Goal: Check status: Check status

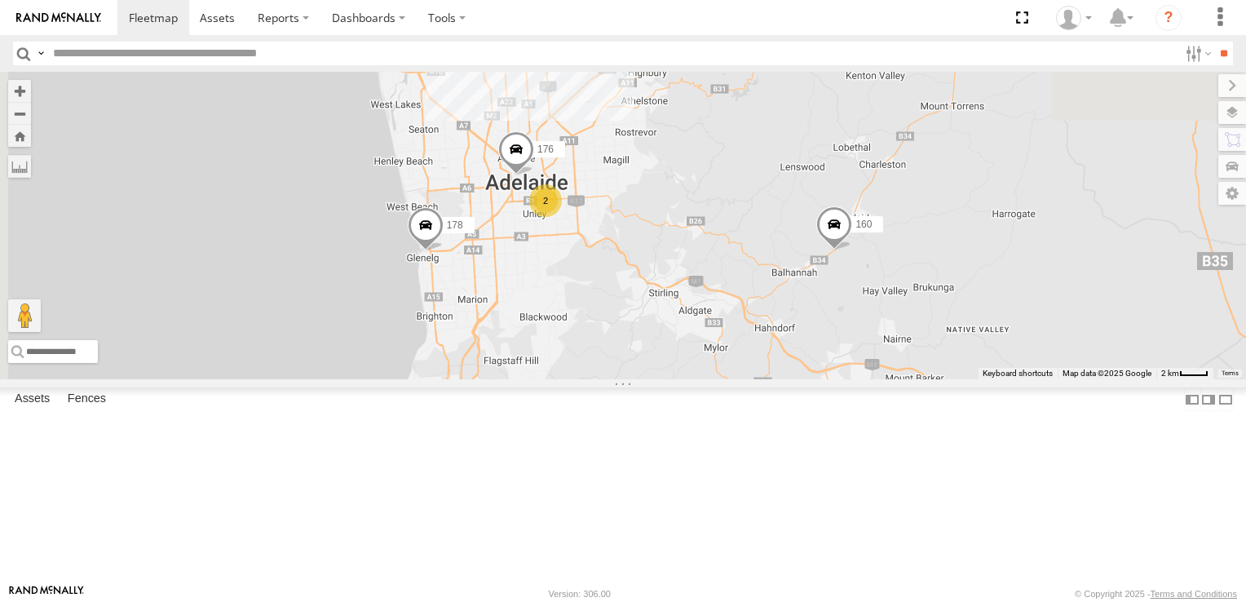
drag, startPoint x: 879, startPoint y: 230, endPoint x: 884, endPoint y: 289, distance: 58.9
click at [884, 289] on div "178 169 177 172 160 2 6 2 176" at bounding box center [623, 225] width 1246 height 307
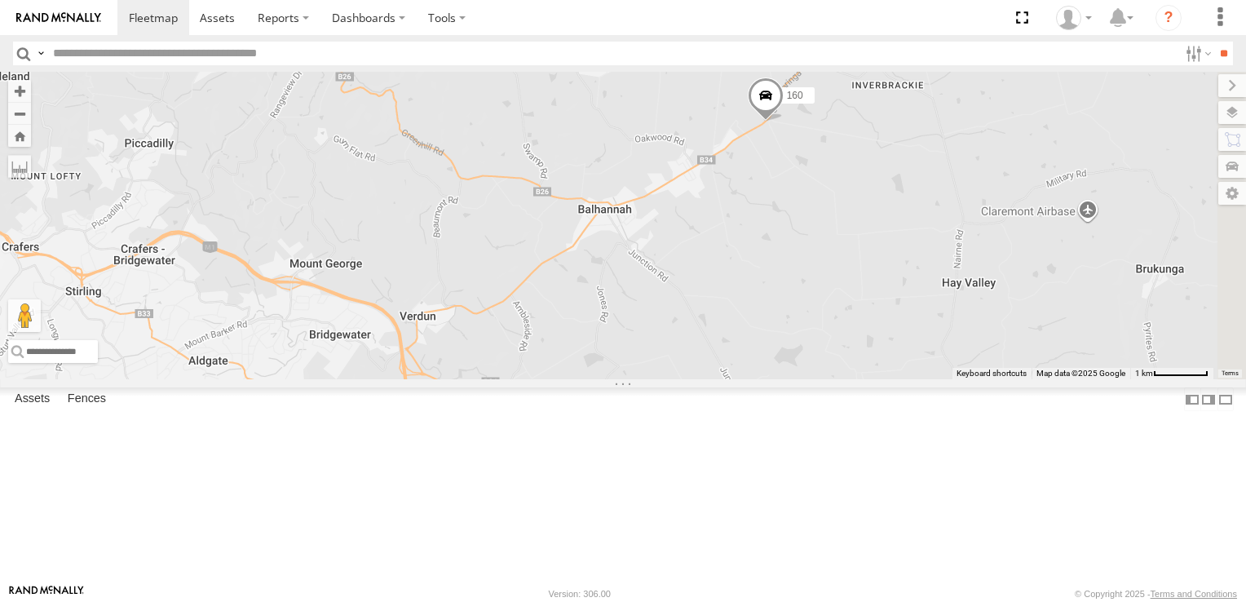
drag, startPoint x: 1070, startPoint y: 421, endPoint x: 587, endPoint y: 351, distance: 487.7
click at [587, 351] on div "178 169 177 172 160 176" at bounding box center [623, 225] width 1246 height 307
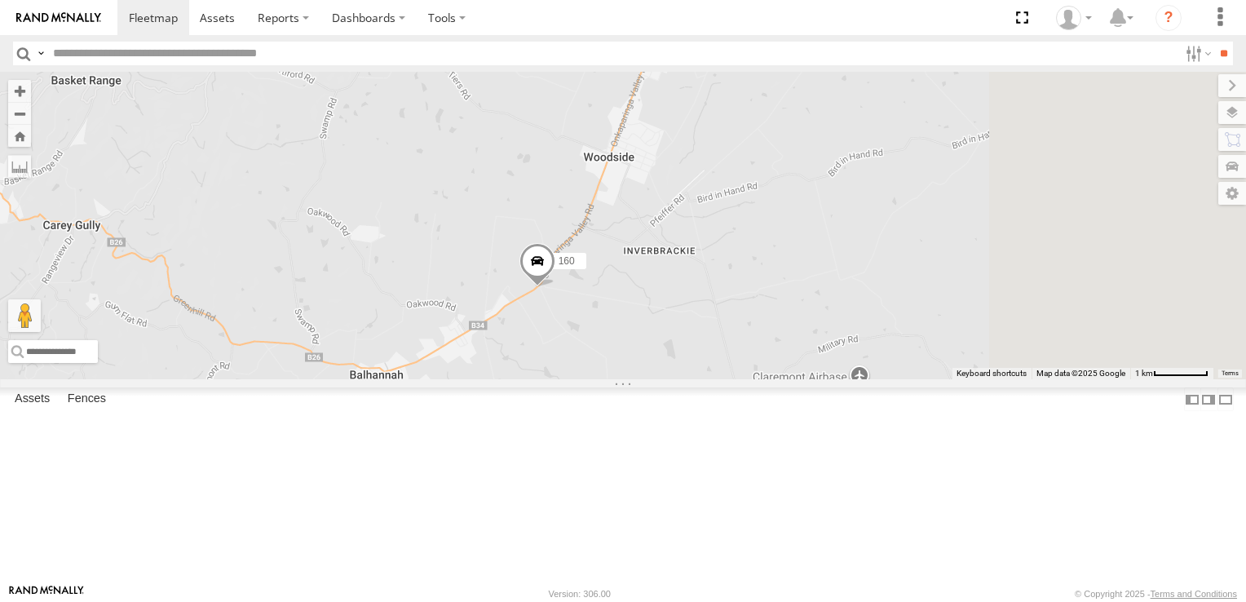
drag, startPoint x: 993, startPoint y: 305, endPoint x: 748, endPoint y: 476, distance: 299.2
click at [747, 379] on div "178 169 177 172 160 176" at bounding box center [623, 225] width 1246 height 307
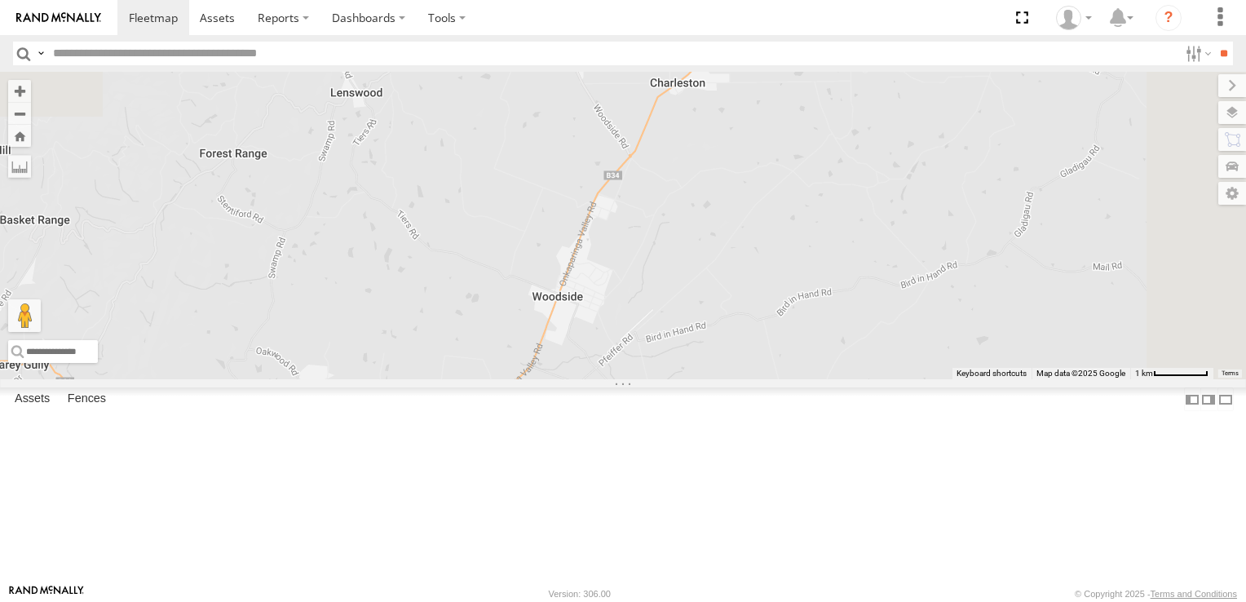
drag, startPoint x: 956, startPoint y: 217, endPoint x: 933, endPoint y: 344, distance: 129.2
click at [933, 344] on div "178 169 177 172 160 176" at bounding box center [623, 225] width 1246 height 307
click at [0, 0] on span at bounding box center [0, 0] width 0 height 0
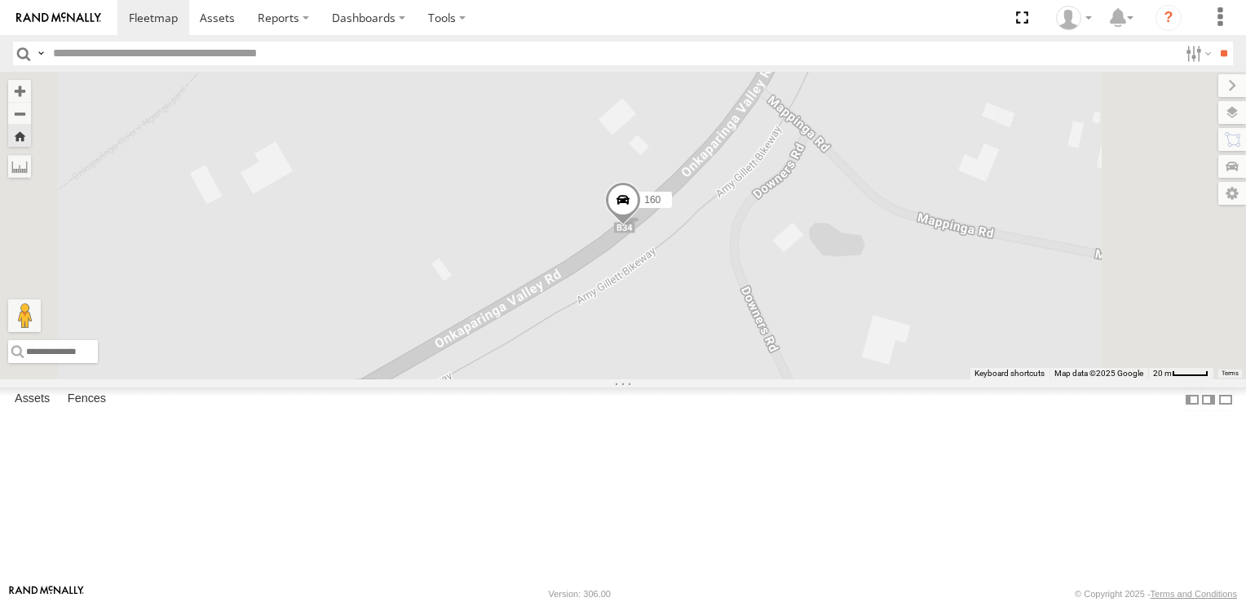
click at [0, 0] on span at bounding box center [0, 0] width 0 height 0
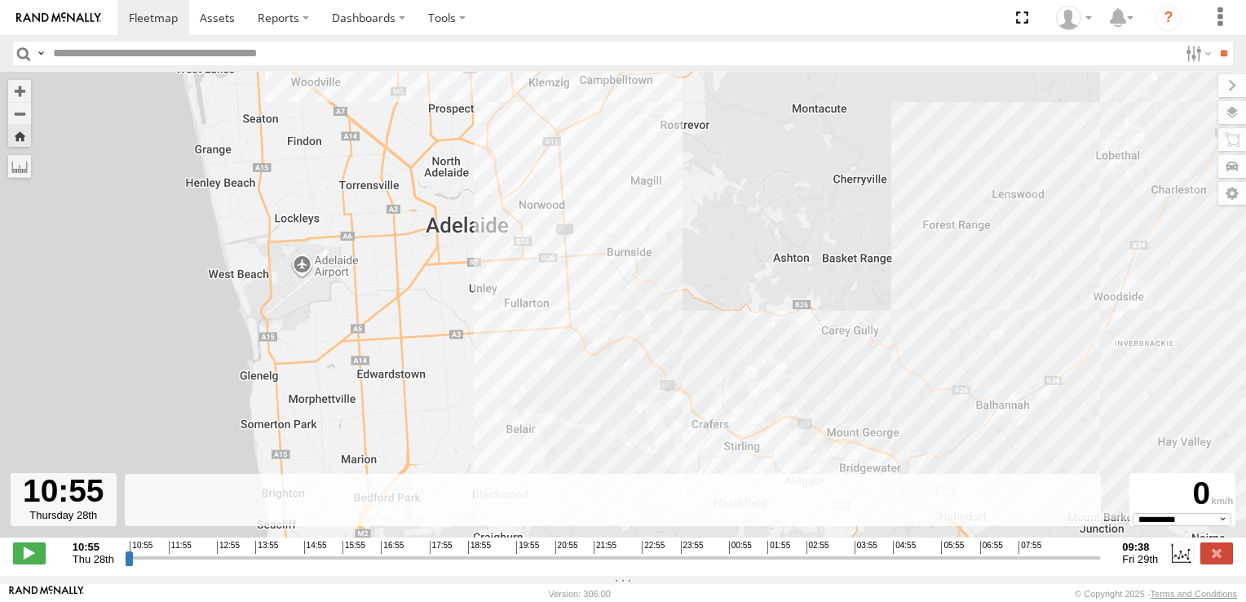
drag, startPoint x: 356, startPoint y: 242, endPoint x: 381, endPoint y: 93, distance: 151.2
click at [381, 93] on div "160 14:43 Thu 16:31 Thu 16:36 Thu" at bounding box center [623, 313] width 1246 height 483
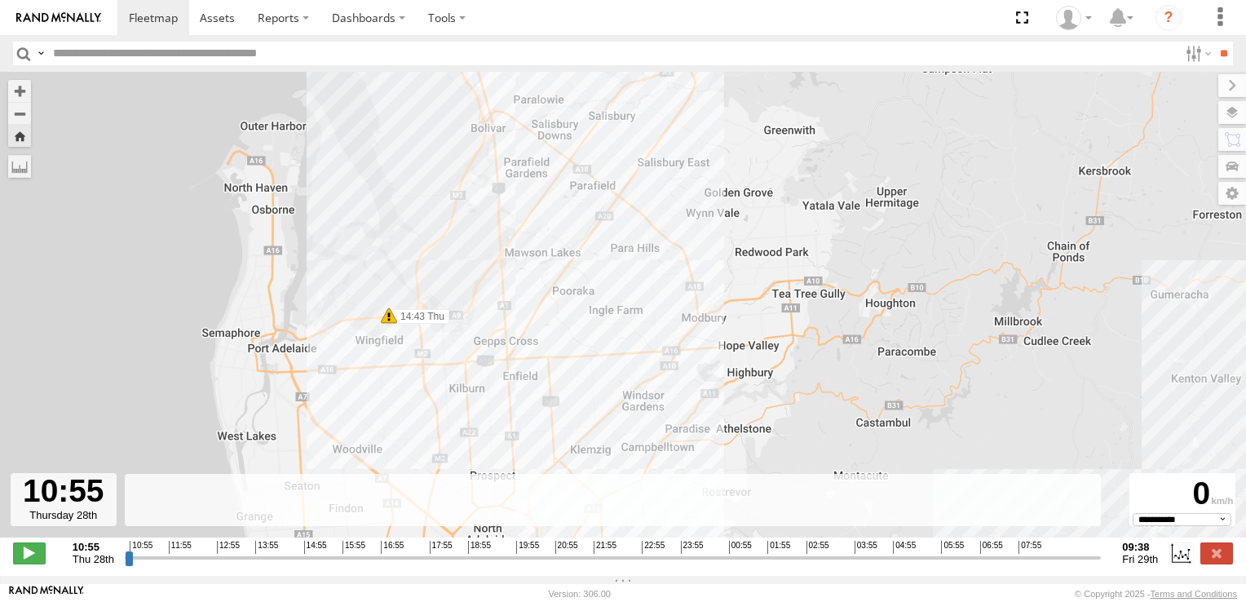
drag, startPoint x: 763, startPoint y: 99, endPoint x: 805, endPoint y: 467, distance: 370.9
click at [805, 467] on div "160 14:43 Thu 16:31 Thu 16:36 Thu" at bounding box center [623, 313] width 1246 height 483
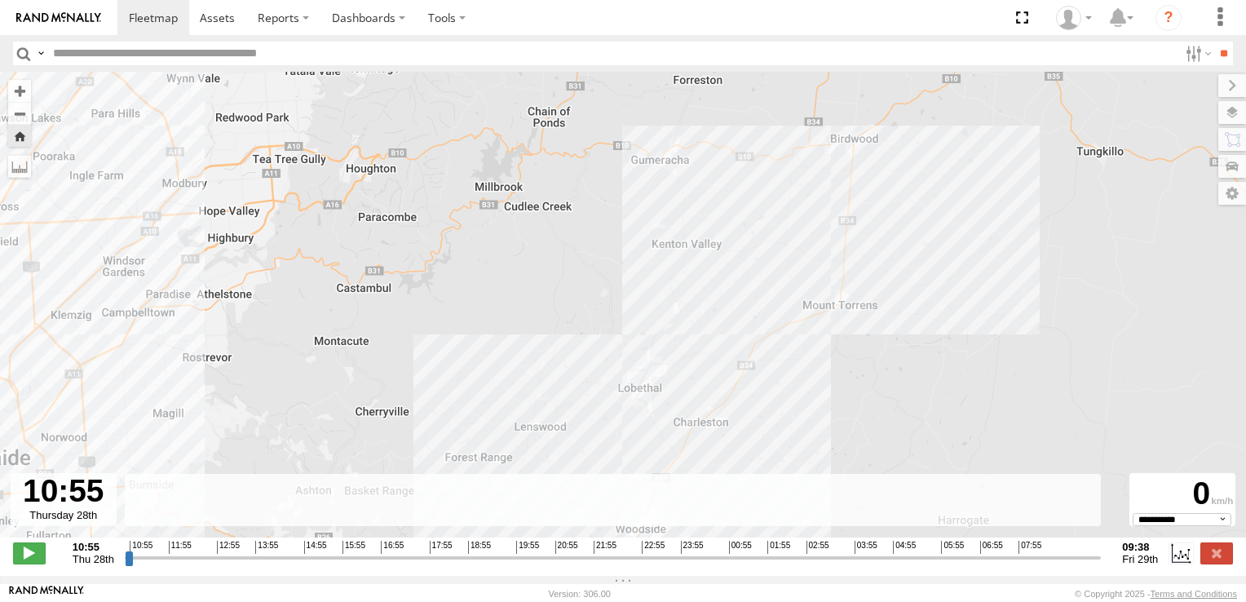
drag, startPoint x: 785, startPoint y: 377, endPoint x: 276, endPoint y: 236, distance: 528.7
click at [276, 236] on div "160 14:43 Thu 16:31 Thu 16:36 Thu" at bounding box center [623, 313] width 1246 height 483
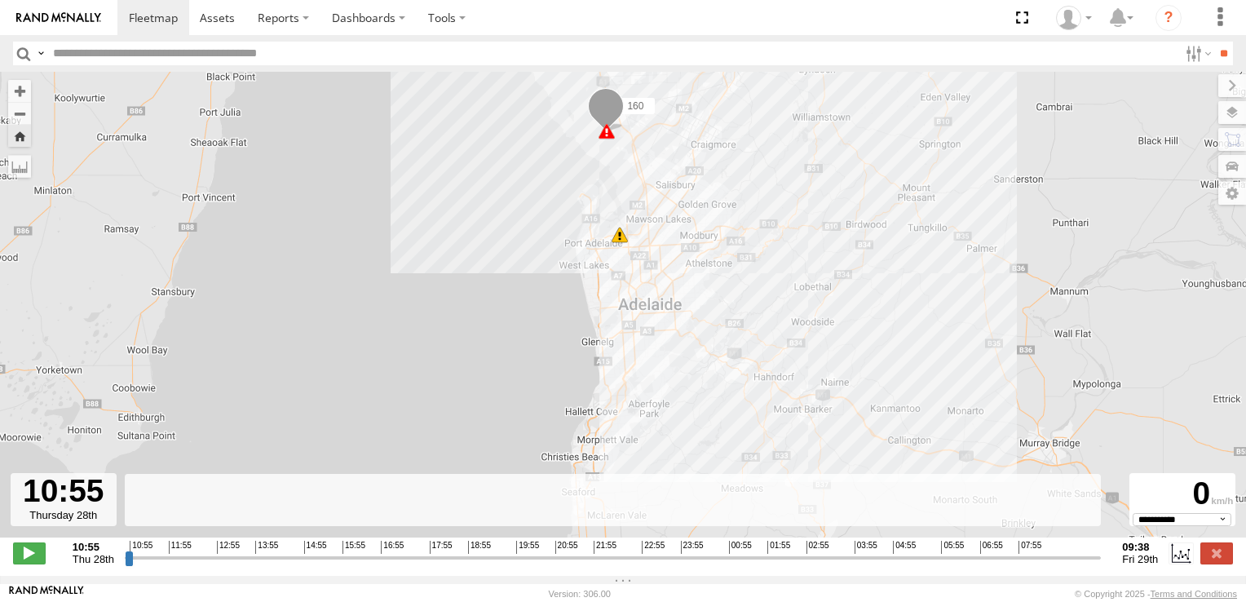
drag, startPoint x: 741, startPoint y: 373, endPoint x: 735, endPoint y: 289, distance: 83.4
click at [735, 289] on div "160 14:43 Thu 16:31 Thu 16:36 Thu" at bounding box center [623, 313] width 1246 height 483
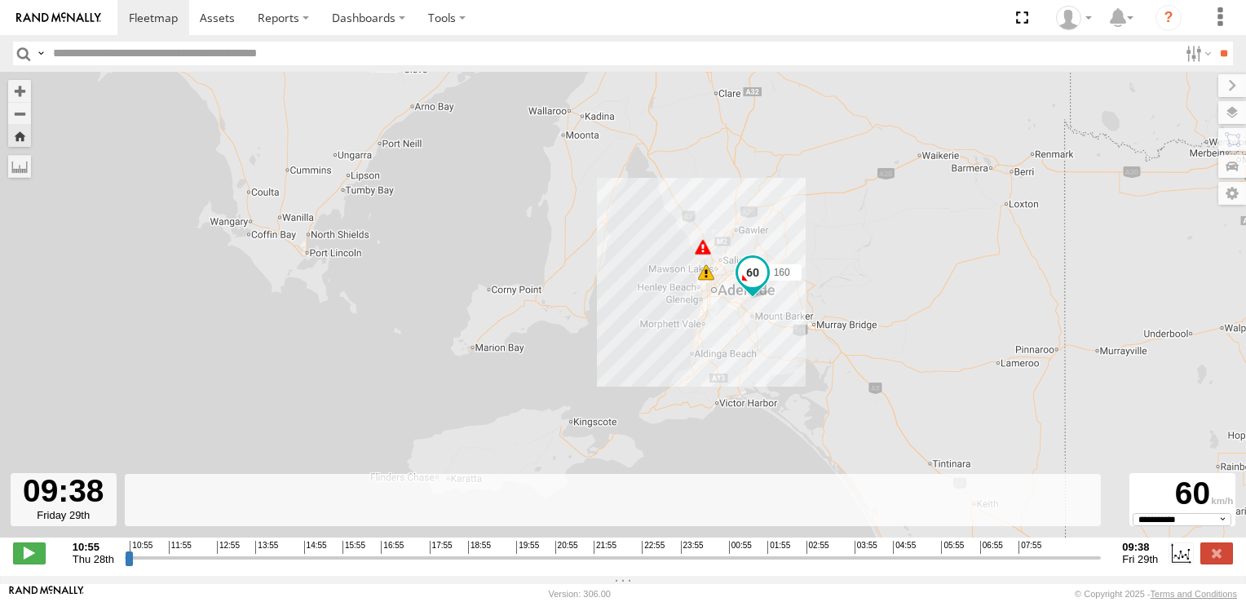
drag, startPoint x: 128, startPoint y: 563, endPoint x: 1117, endPoint y: 561, distance: 988.9
click at [1101, 561] on input "range" at bounding box center [613, 556] width 977 height 15
type input "**********"
drag, startPoint x: 1092, startPoint y: 563, endPoint x: 1115, endPoint y: 536, distance: 34.7
click at [1101, 549] on input "range" at bounding box center [613, 556] width 977 height 15
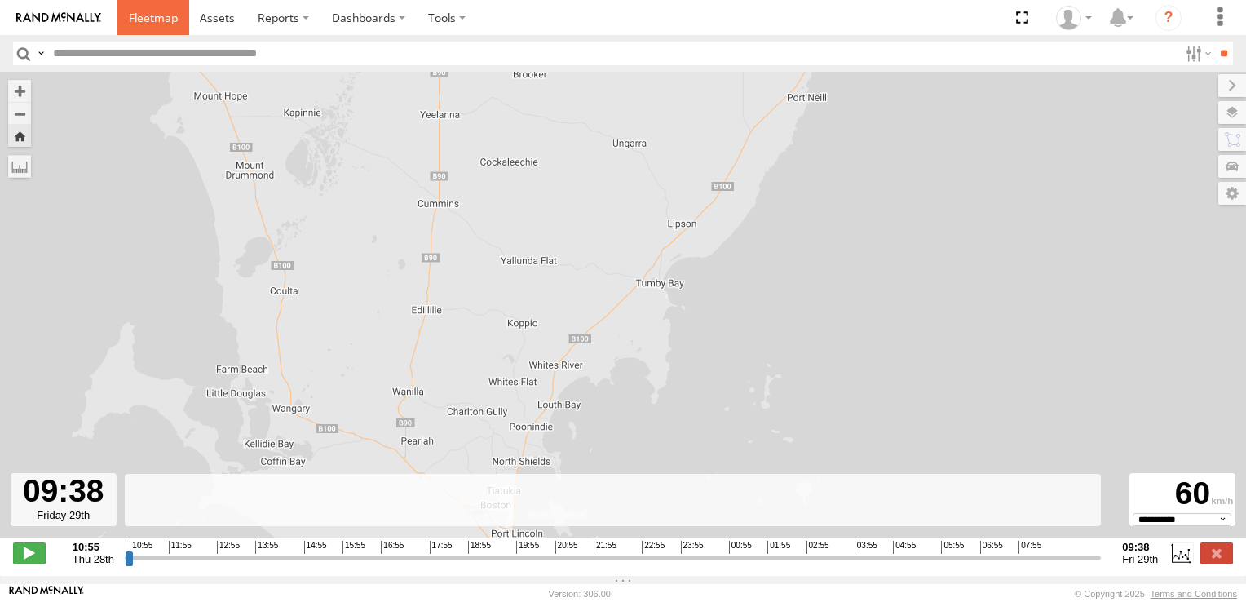
click at [159, 15] on span at bounding box center [153, 17] width 49 height 15
